Goal: Navigation & Orientation: Understand site structure

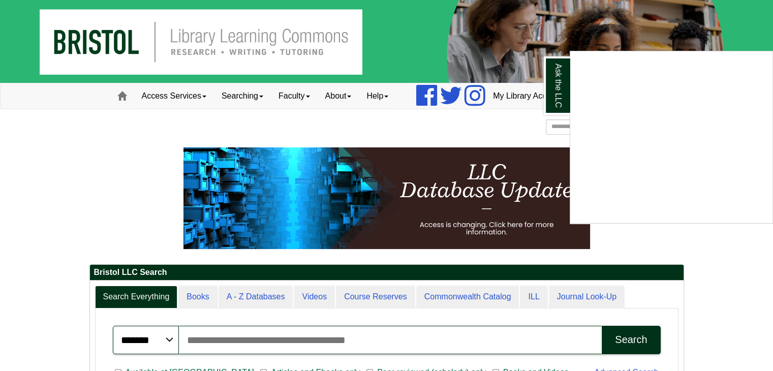
click at [205, 98] on div "Ask the LLC" at bounding box center [386, 185] width 773 height 371
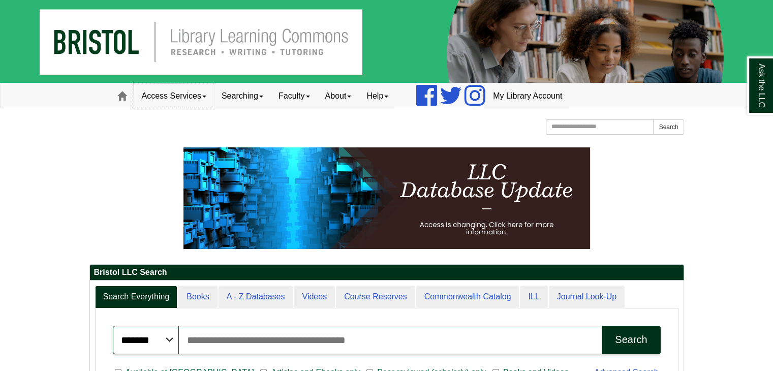
click at [205, 98] on link "Access Services" at bounding box center [174, 95] width 80 height 25
click at [269, 94] on link "Searching" at bounding box center [242, 95] width 57 height 25
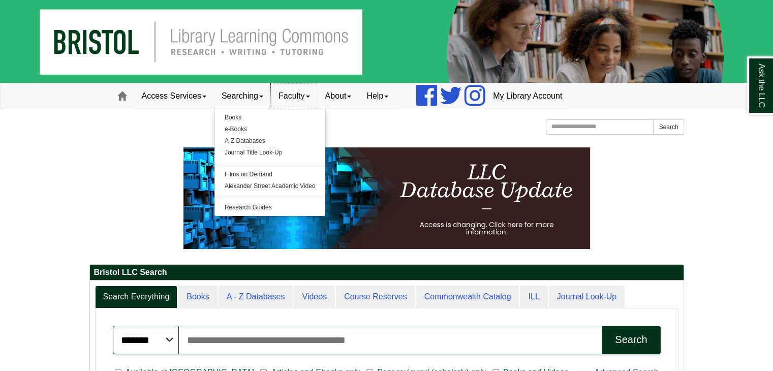
click at [309, 98] on link "Faculty" at bounding box center [294, 95] width 47 height 25
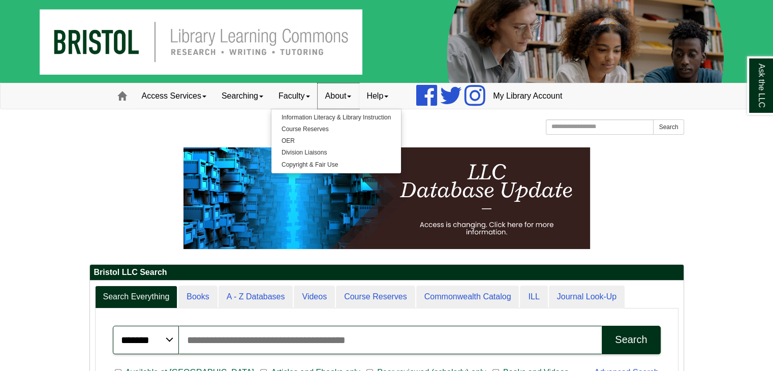
click at [351, 97] on span at bounding box center [349, 97] width 4 height 2
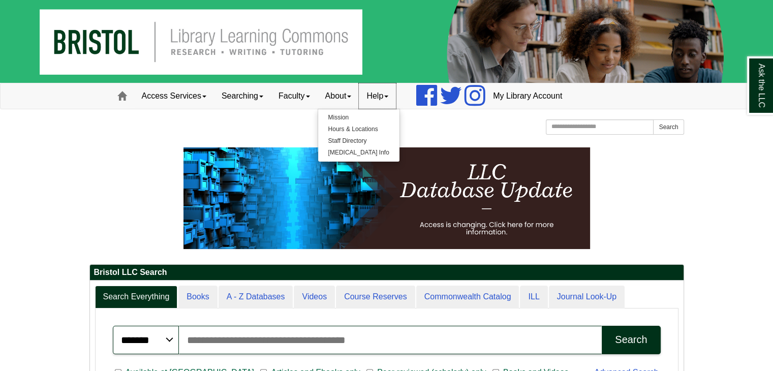
click at [394, 94] on link "Help" at bounding box center [377, 95] width 37 height 25
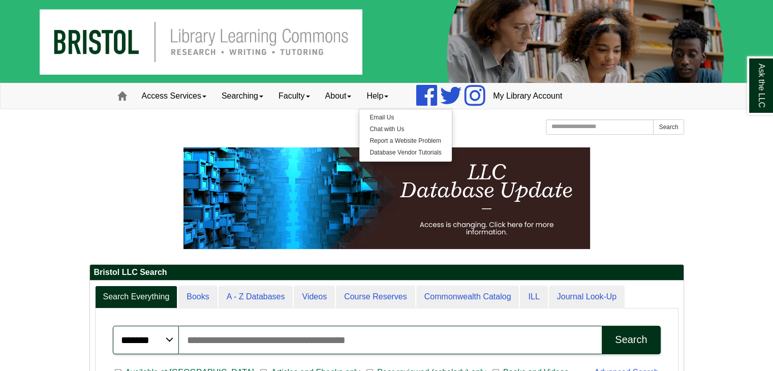
click at [288, 131] on div "[GEOGRAPHIC_DATA] [GEOGRAPHIC_DATA] Learning Commons Homepage Homepage Home Sea…" at bounding box center [386, 128] width 594 height 18
click at [199, 97] on link "Access Services" at bounding box center [174, 95] width 80 height 25
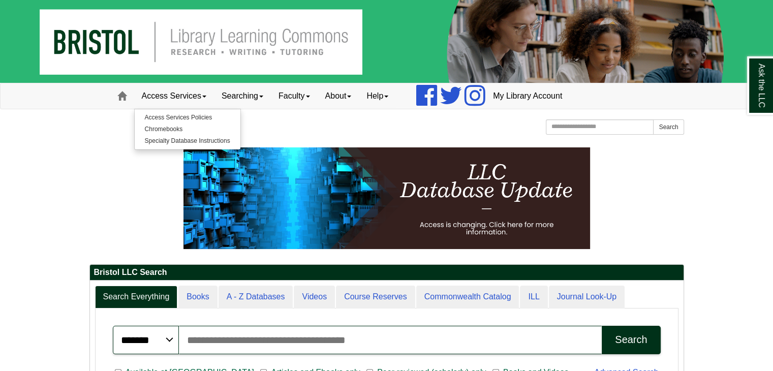
click at [307, 119] on div "[GEOGRAPHIC_DATA] [GEOGRAPHIC_DATA] Learning Commons Homepage Homepage Home Sea…" at bounding box center [386, 128] width 594 height 18
